Goal: Task Accomplishment & Management: Manage account settings

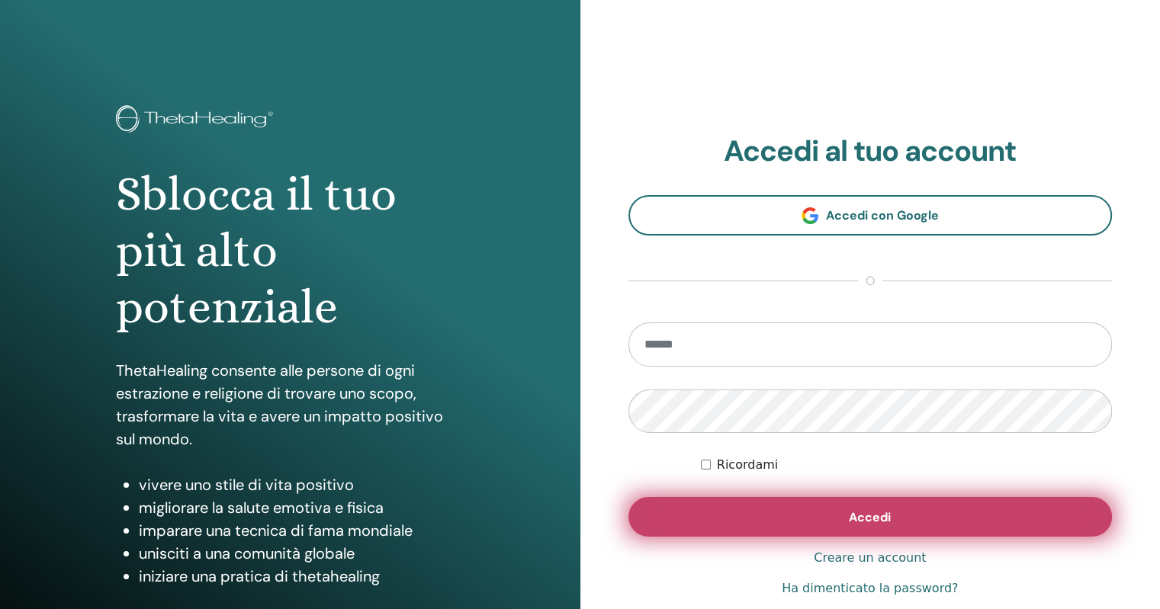
type input "**********"
click at [928, 523] on button "Accedi" at bounding box center [871, 517] width 484 height 40
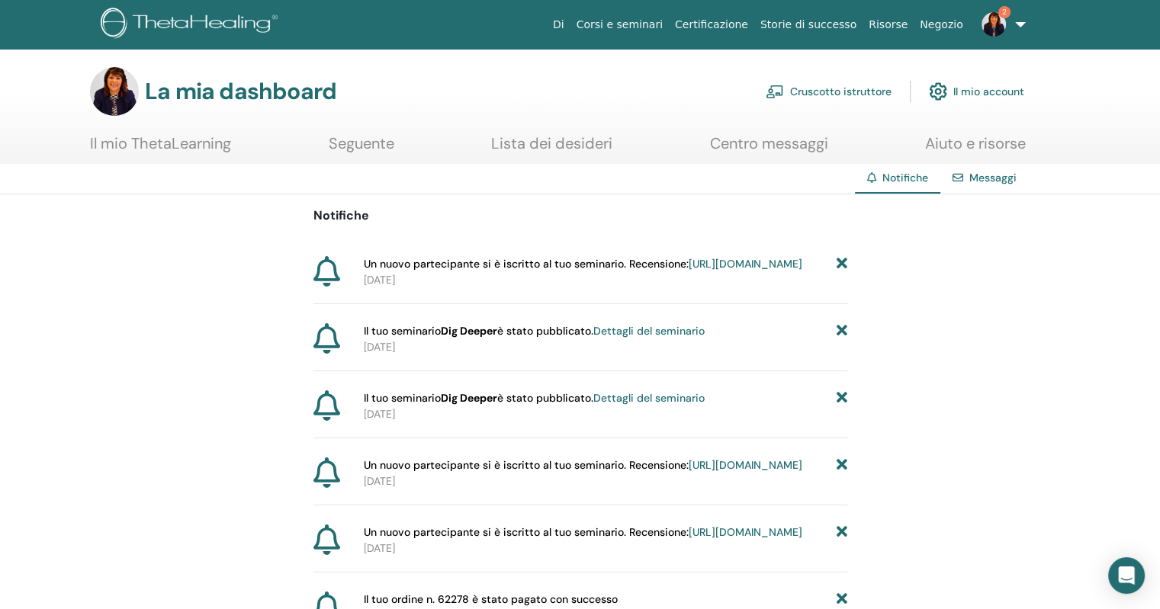
click at [689, 271] on font "https://member.thetahealing.com/instructor/seminar/377809/attendees" at bounding box center [746, 264] width 114 height 14
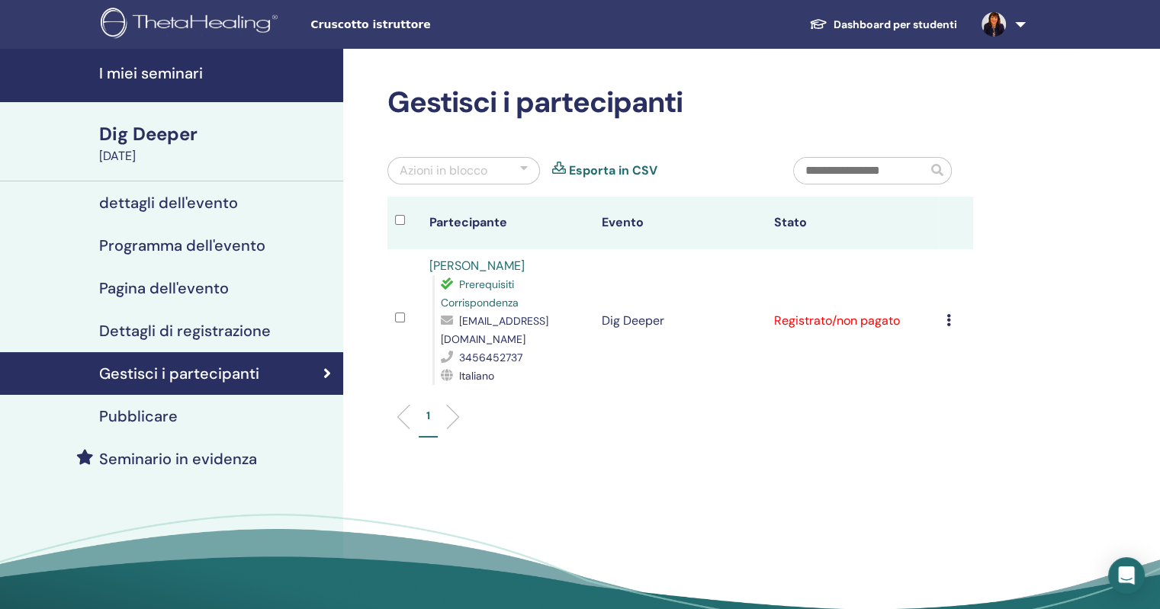
click at [902, 20] on link "Dashboard per studenti" at bounding box center [883, 25] width 172 height 28
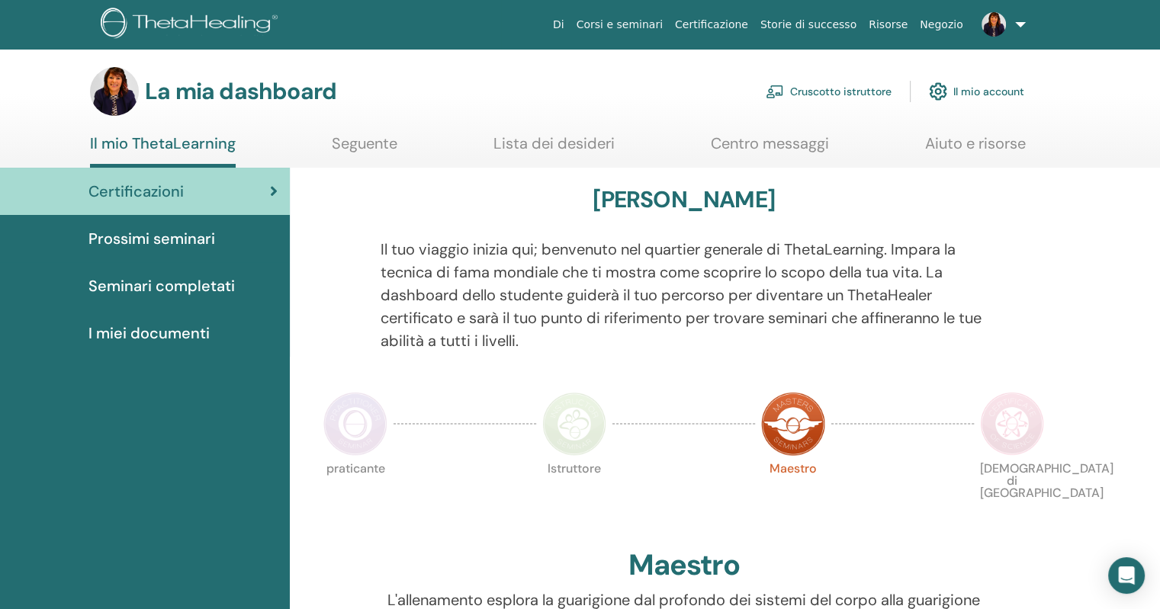
click at [838, 90] on font "Cruscotto istruttore" at bounding box center [840, 92] width 101 height 14
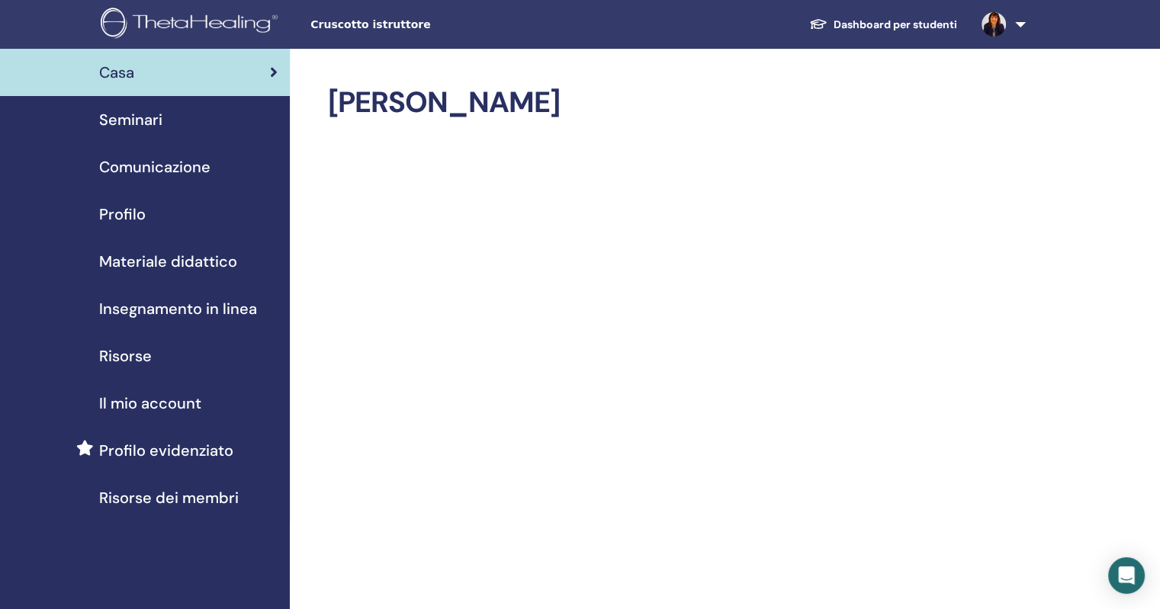
click at [135, 117] on span "Seminari" at bounding box center [130, 119] width 63 height 23
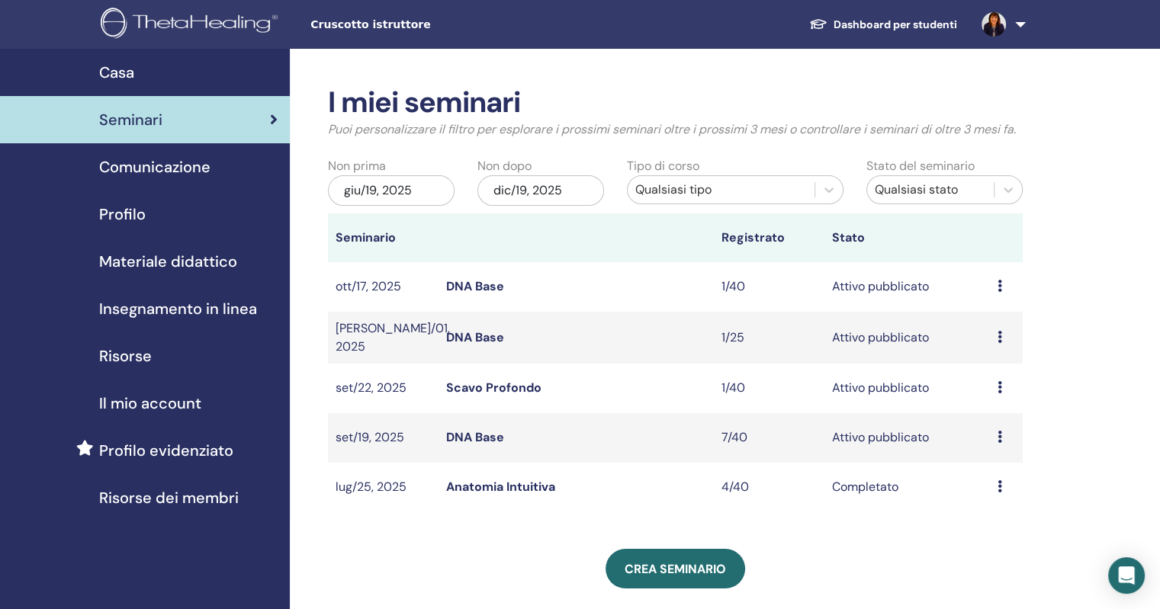
click at [485, 436] on link "DNA Base" at bounding box center [475, 437] width 58 height 16
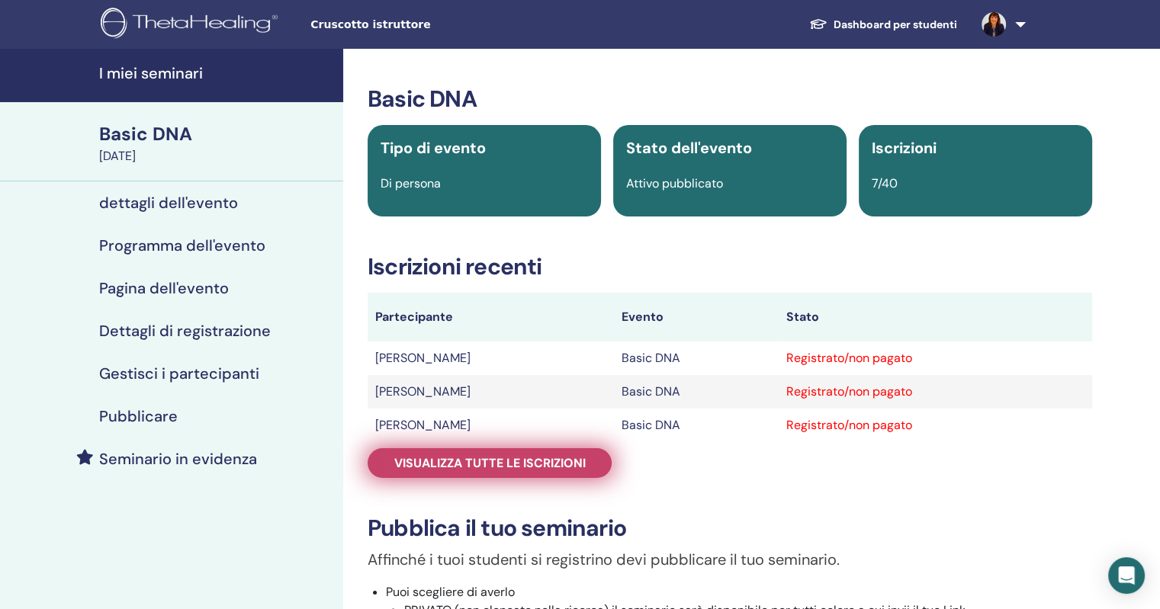
click at [570, 456] on span "Visualizza tutte le iscrizioni" at bounding box center [489, 463] width 191 height 16
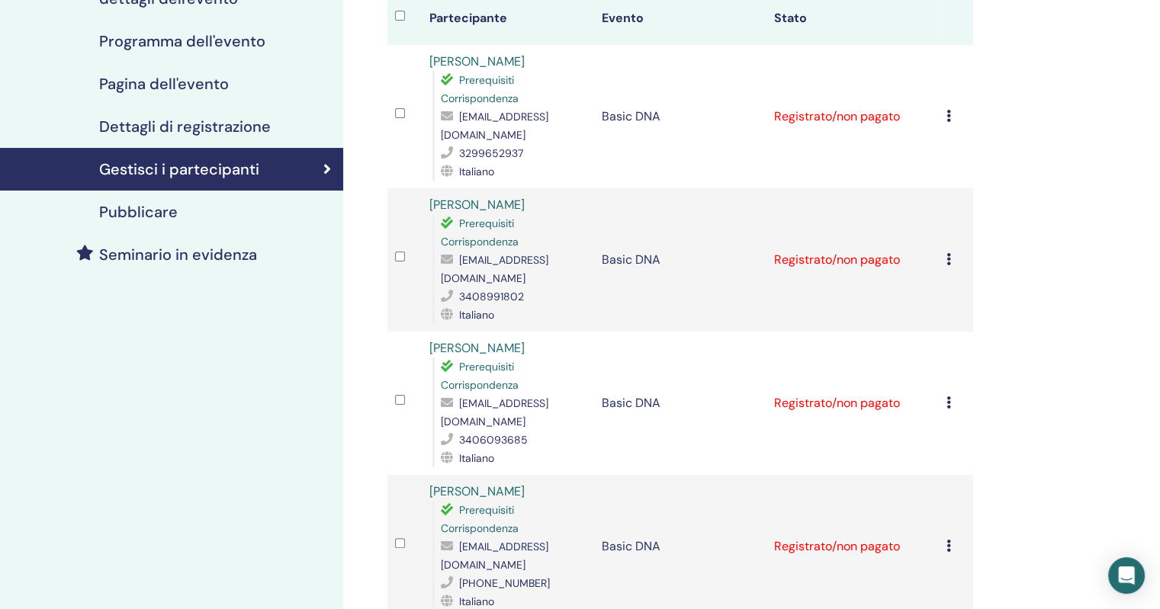
scroll to position [229, 0]
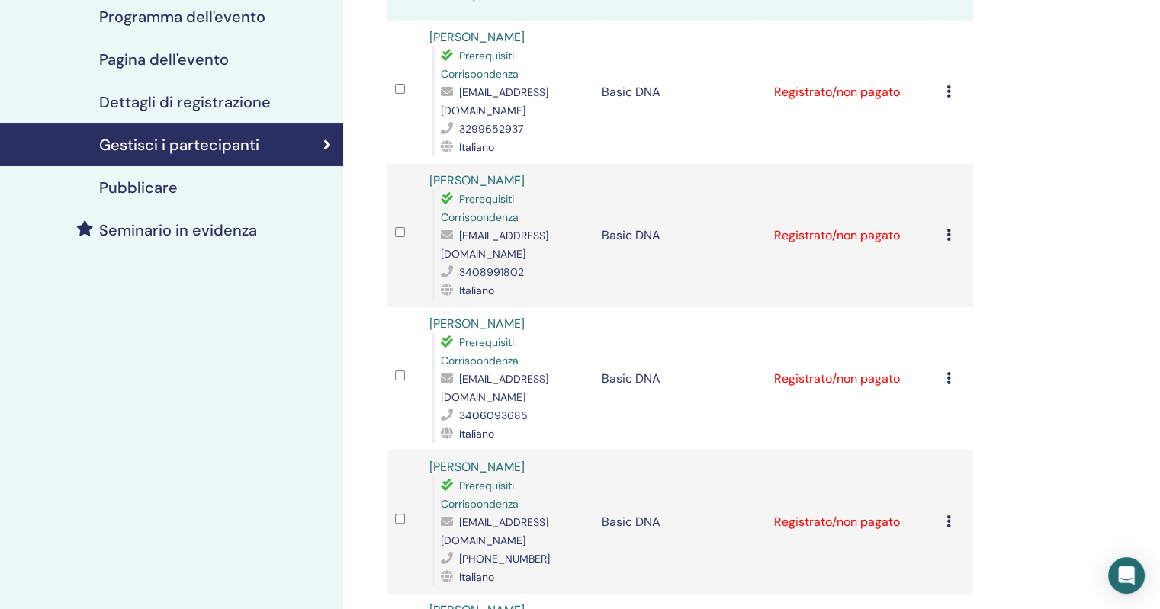
click at [948, 372] on icon at bounding box center [949, 378] width 5 height 12
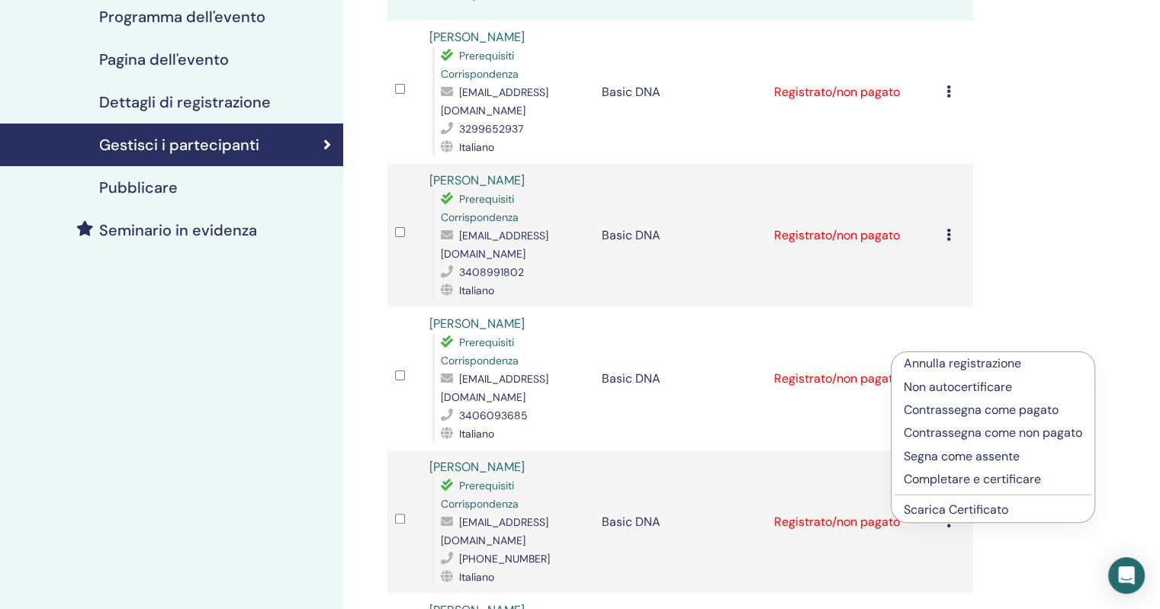
click at [941, 364] on p "Annulla registrazione" at bounding box center [993, 364] width 178 height 18
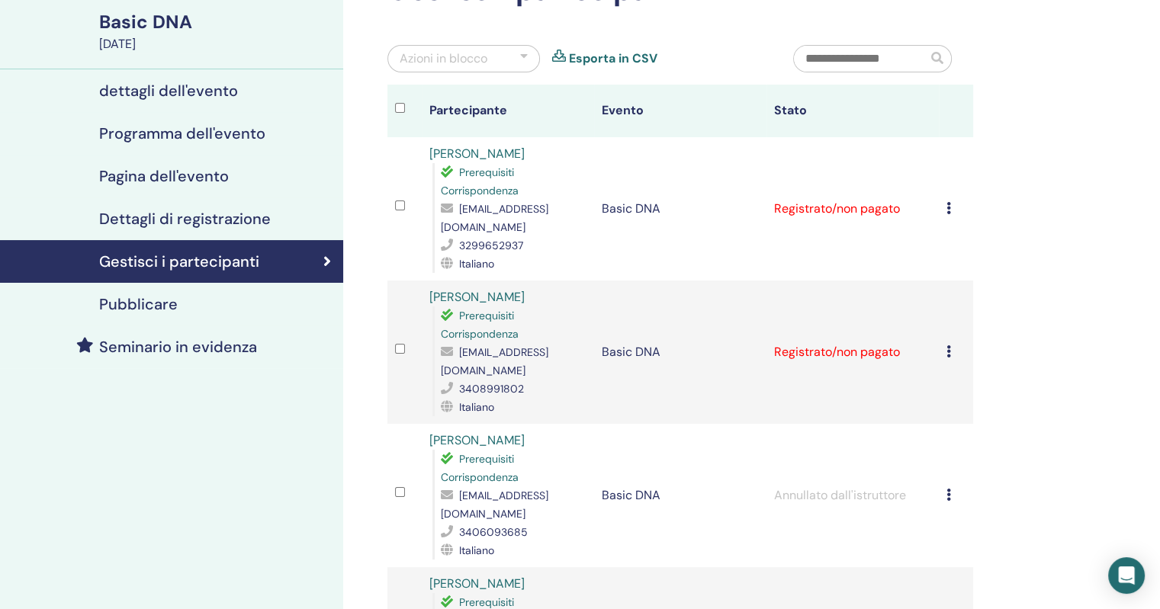
scroll to position [76, 0]
